Goal: Find specific page/section: Find specific page/section

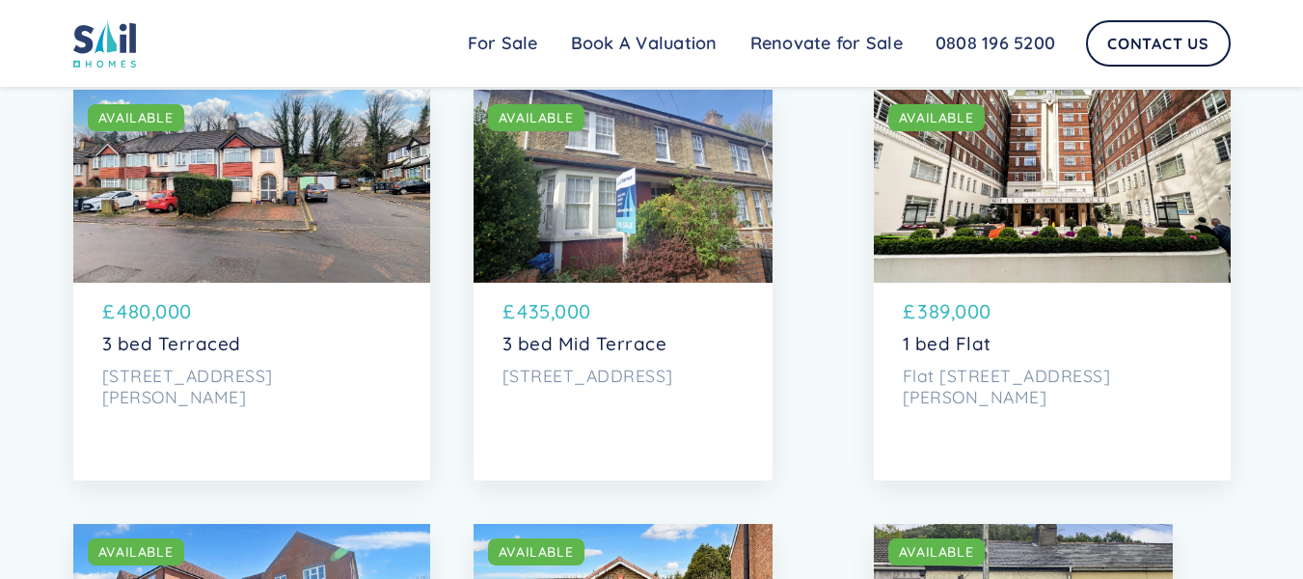
scroll to position [4147, 0]
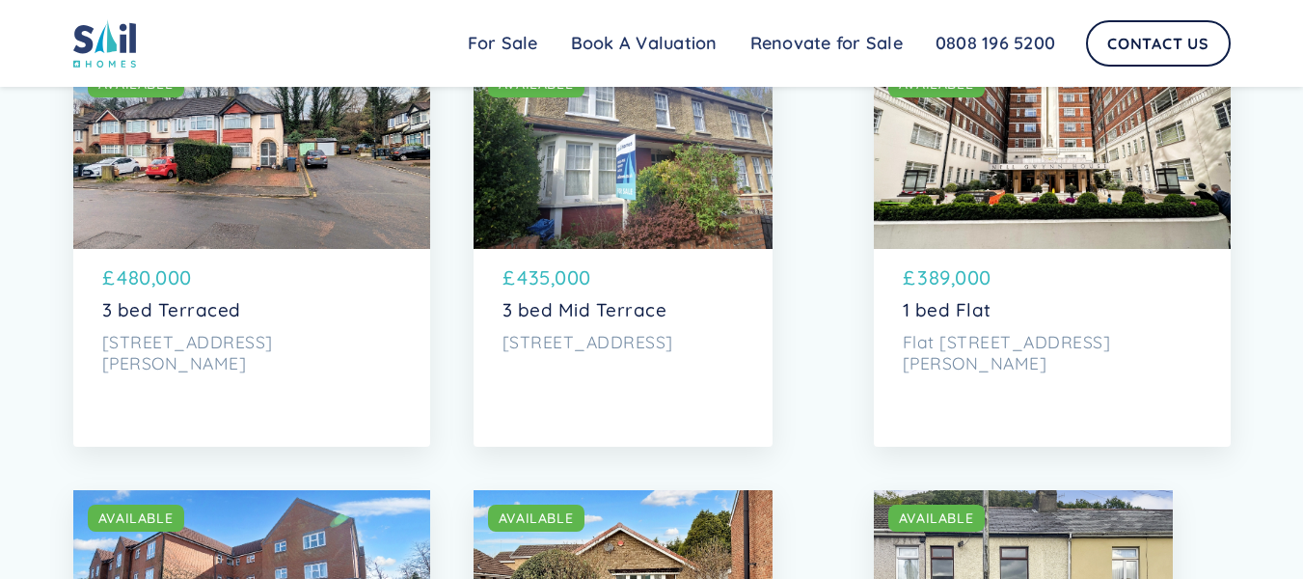
click at [962, 292] on p "389,000" at bounding box center [954, 277] width 74 height 29
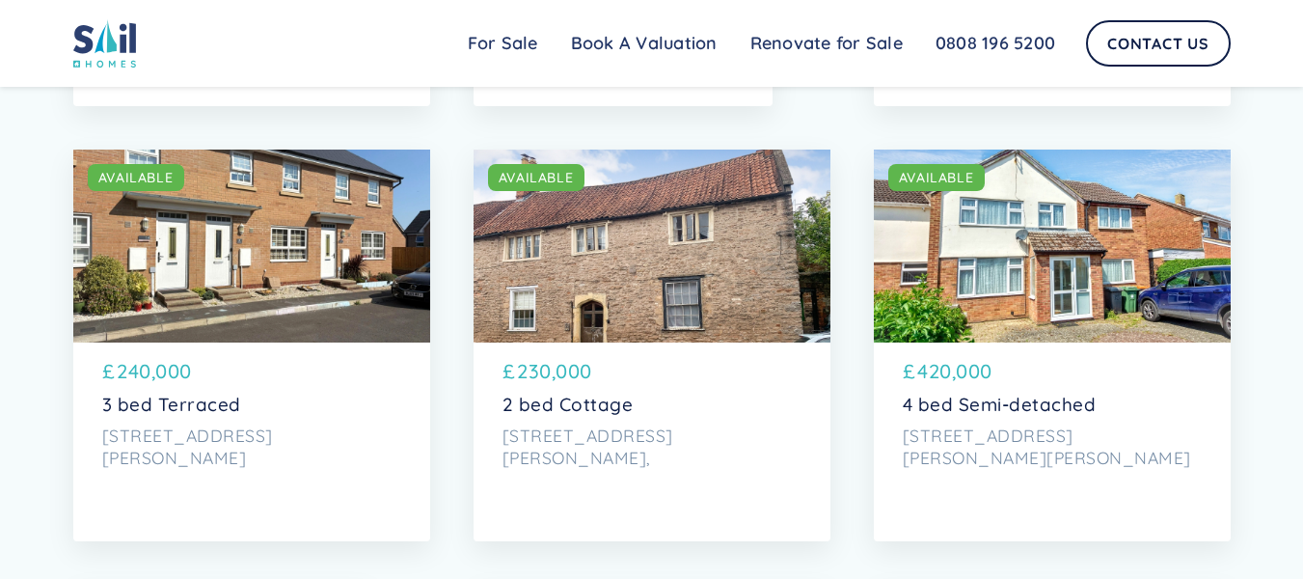
scroll to position [0, 0]
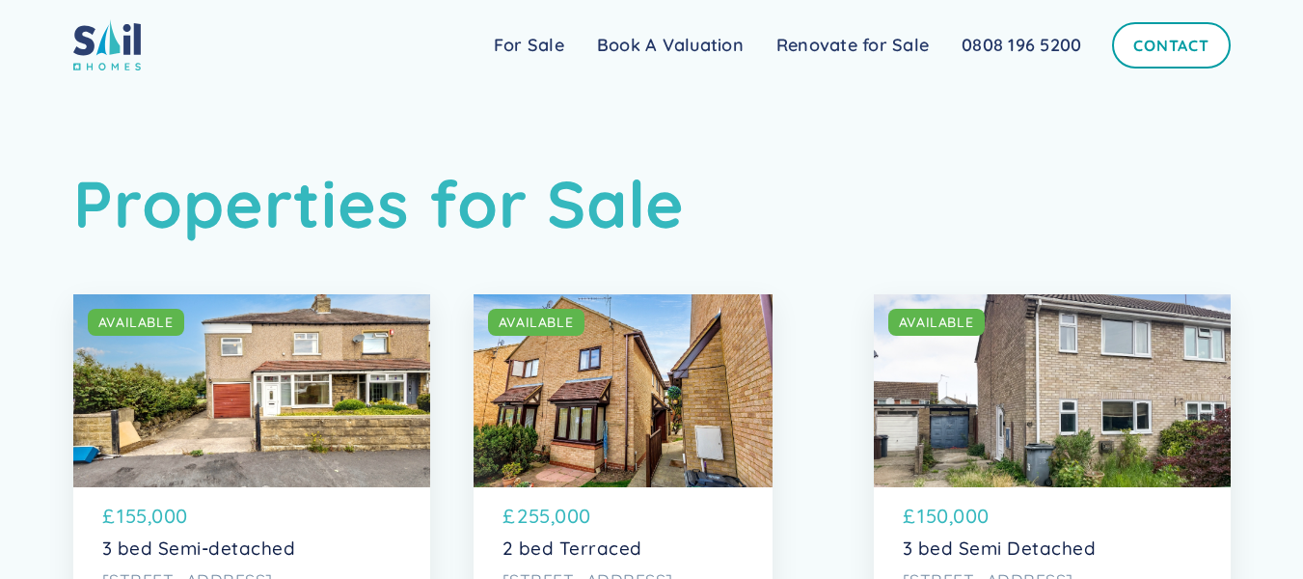
click at [1166, 45] on link "Contact" at bounding box center [1171, 45] width 118 height 46
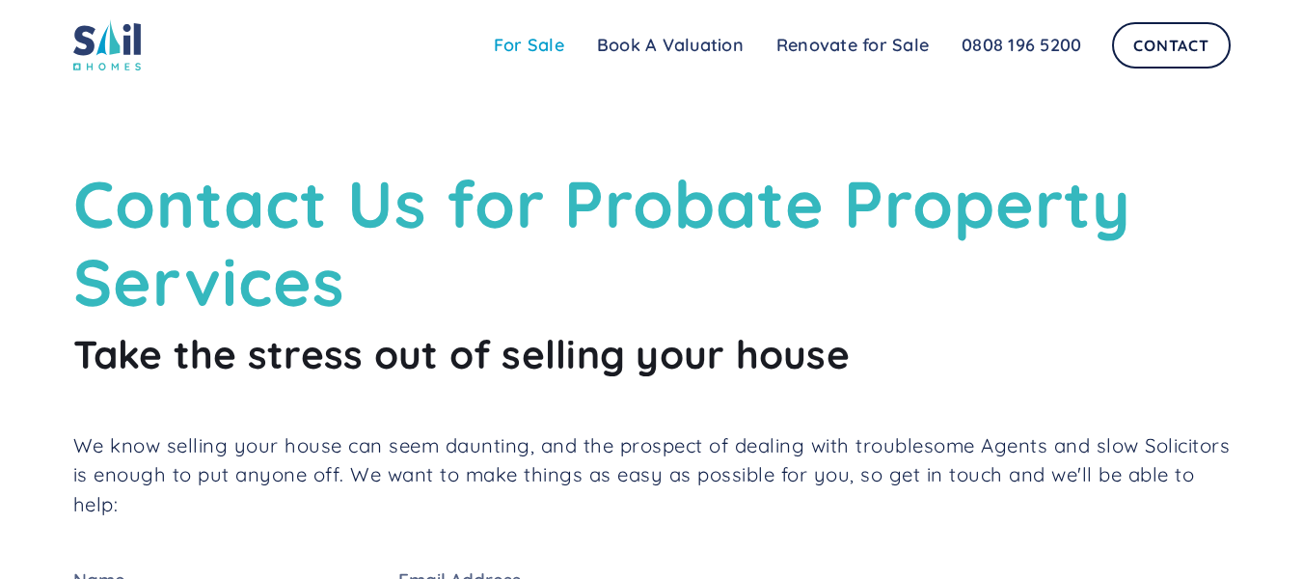
click at [541, 51] on link "For Sale" at bounding box center [528, 45] width 103 height 39
